Goal: Check status: Check status

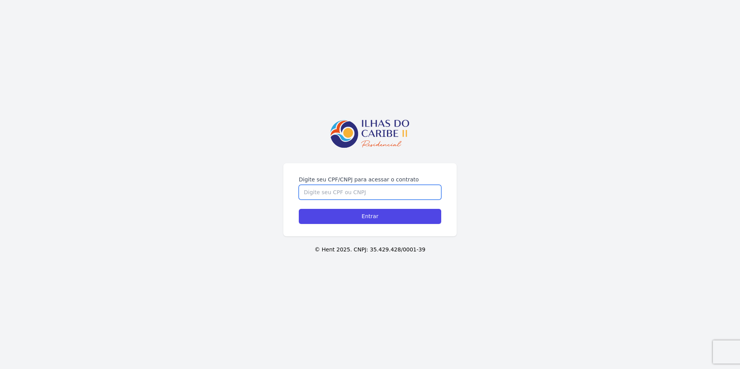
click at [310, 185] on input "Digite seu CPF/CNPJ para acessar o contrato" at bounding box center [370, 192] width 142 height 15
type input "08044754903"
click at [299, 209] on input "Entrar" at bounding box center [370, 216] width 142 height 15
click at [392, 209] on input "Entrar" at bounding box center [370, 216] width 142 height 15
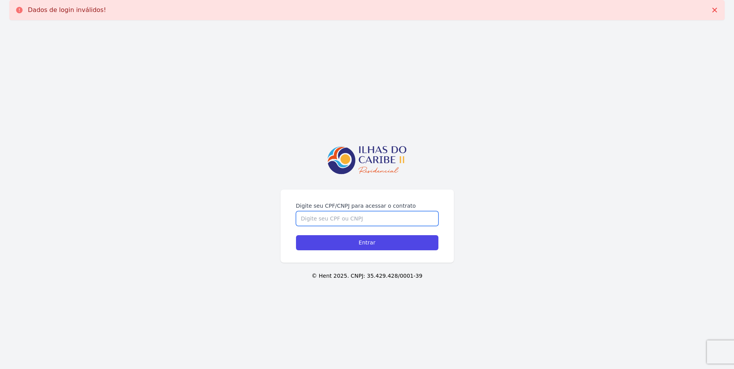
click at [313, 216] on input "Digite seu CPF/CNPJ para acessar o contrato" at bounding box center [367, 218] width 142 height 15
type input "08044754903"
click at [296, 235] on input "Entrar" at bounding box center [367, 242] width 142 height 15
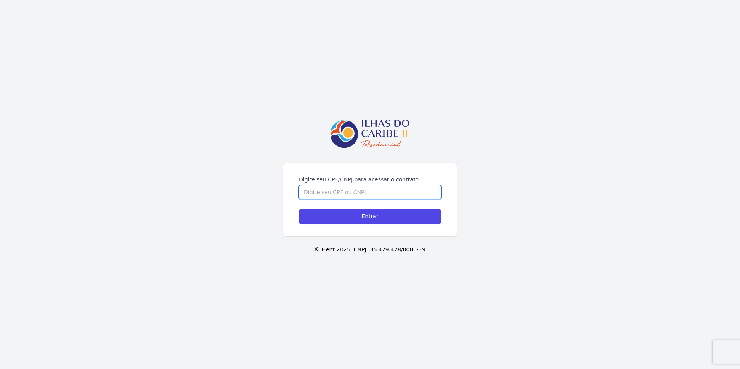
click at [371, 196] on input "Digite seu CPF/CNPJ para acessar o contrato" at bounding box center [370, 192] width 142 height 15
type input "08044754903"
click at [299, 209] on input "Entrar" at bounding box center [370, 216] width 142 height 15
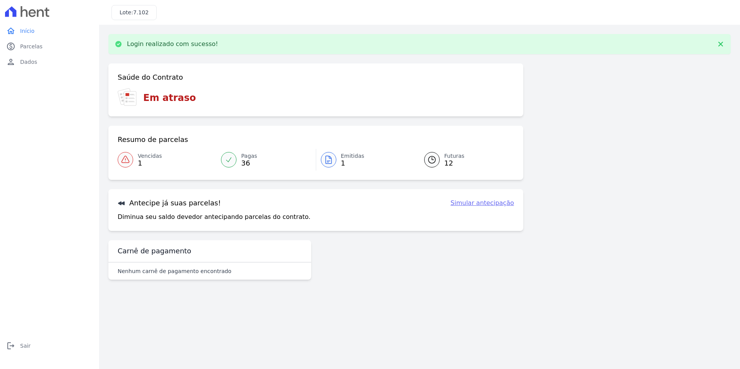
click at [457, 163] on span "12" at bounding box center [454, 163] width 20 height 6
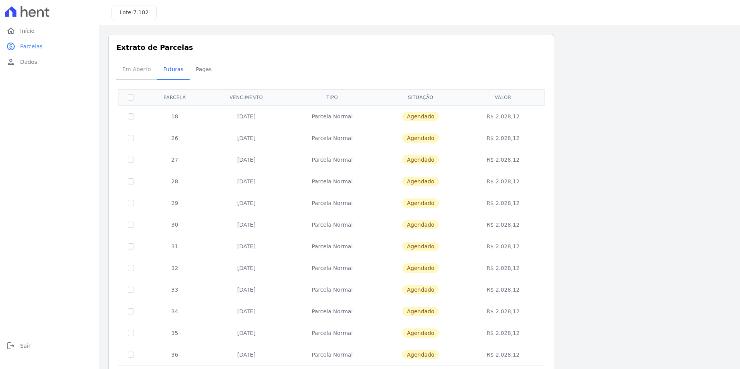
click at [139, 74] on span "Em Aberto" at bounding box center [137, 69] width 38 height 15
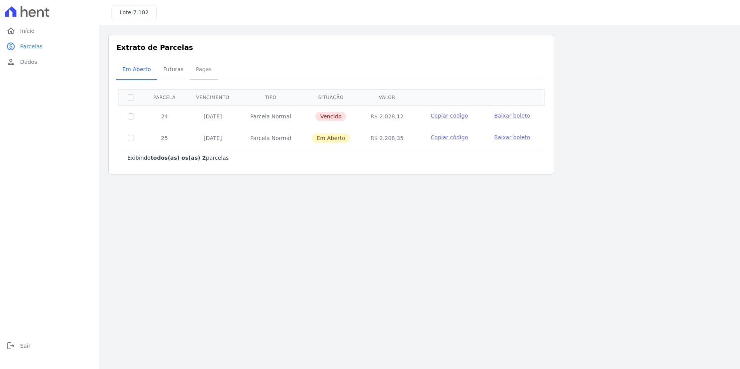
click at [205, 67] on span "Pagas" at bounding box center [203, 69] width 25 height 15
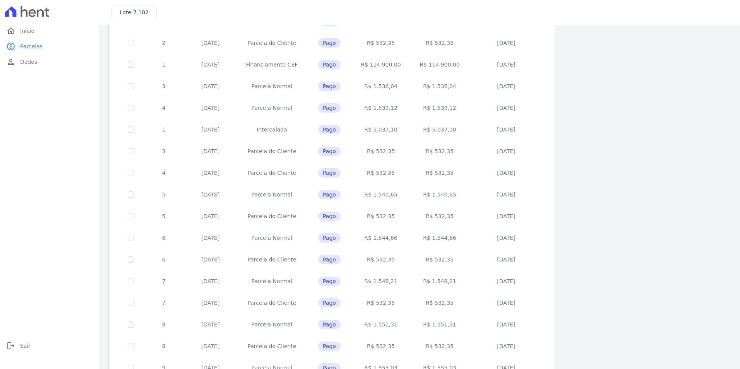
scroll to position [215, 0]
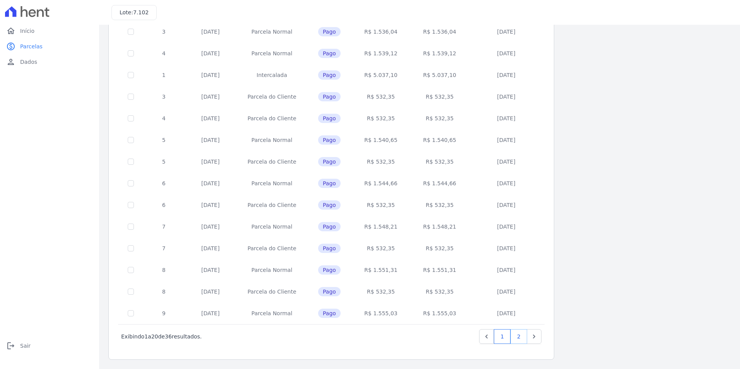
click at [517, 341] on link "2" at bounding box center [519, 336] width 17 height 15
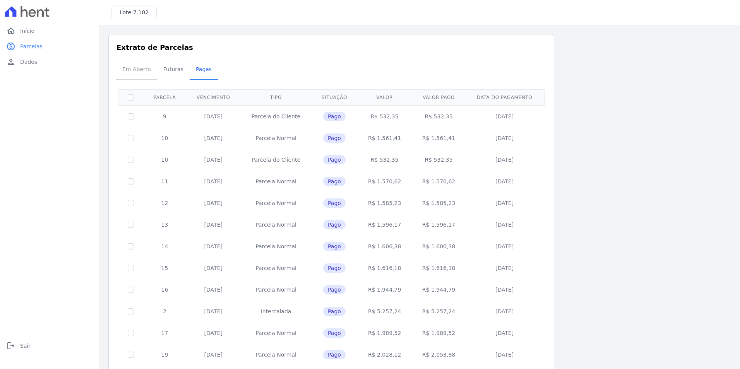
click at [127, 66] on span "Em Aberto" at bounding box center [137, 69] width 38 height 15
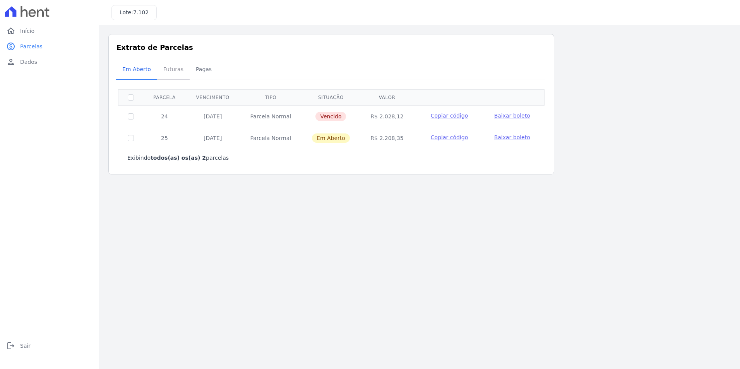
click at [163, 71] on span "Futuras" at bounding box center [173, 69] width 29 height 15
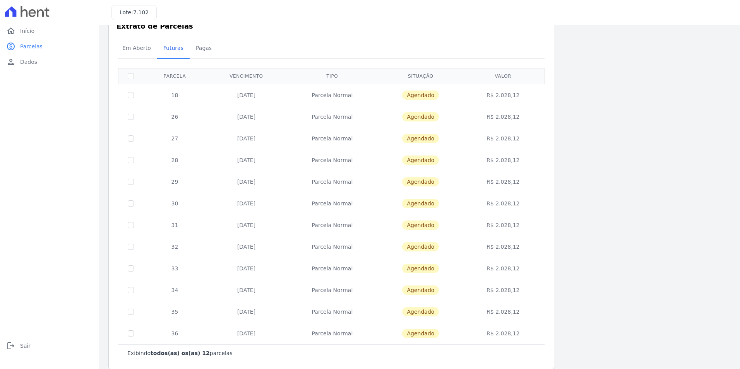
scroll to position [31, 0]
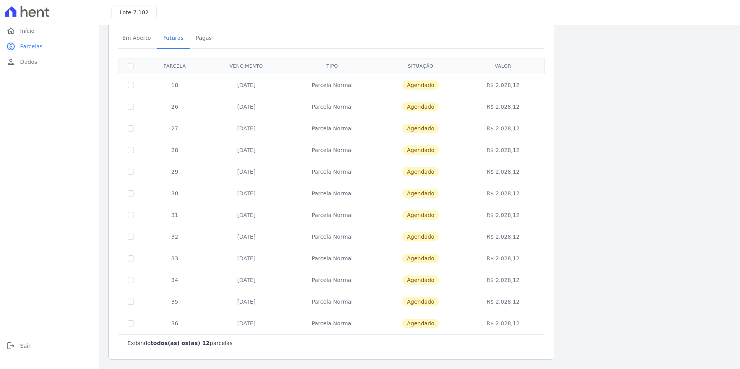
drag, startPoint x: 259, startPoint y: 323, endPoint x: 271, endPoint y: 323, distance: 12.0
click at [271, 323] on td "30/08/2026" at bounding box center [246, 324] width 80 height 22
drag, startPoint x: 650, startPoint y: 318, endPoint x: 565, endPoint y: 313, distance: 85.3
click at [650, 317] on div "Listagem de parcelas Baixar PDF Extrato de Parcelas Em Aberto Futuras Pagas 0 s…" at bounding box center [419, 181] width 623 height 357
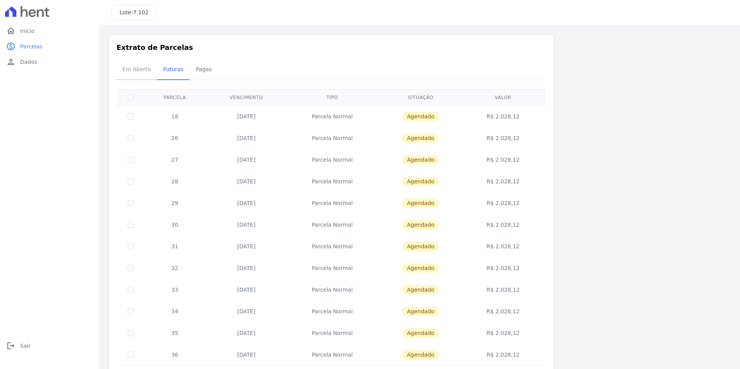
click at [149, 68] on span "Em Aberto" at bounding box center [137, 69] width 38 height 15
